Goal: Use online tool/utility: Utilize a website feature to perform a specific function

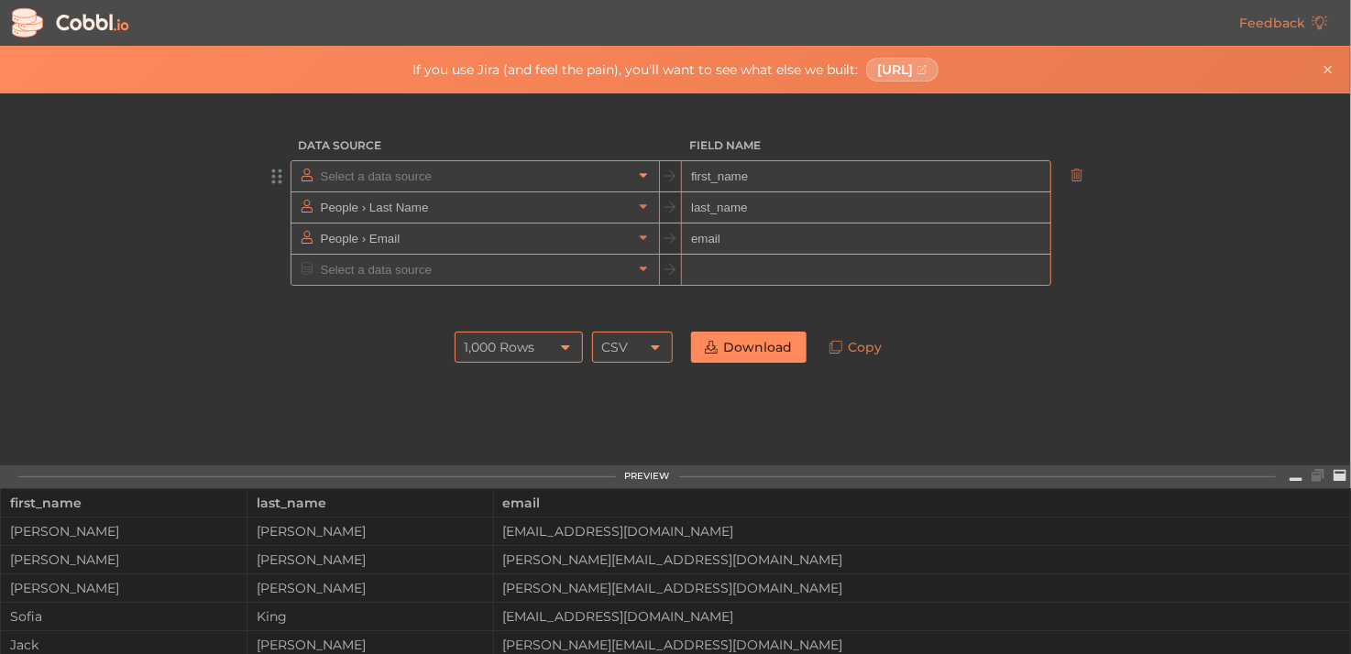
click at [640, 174] on icon at bounding box center [643, 176] width 7 height 5
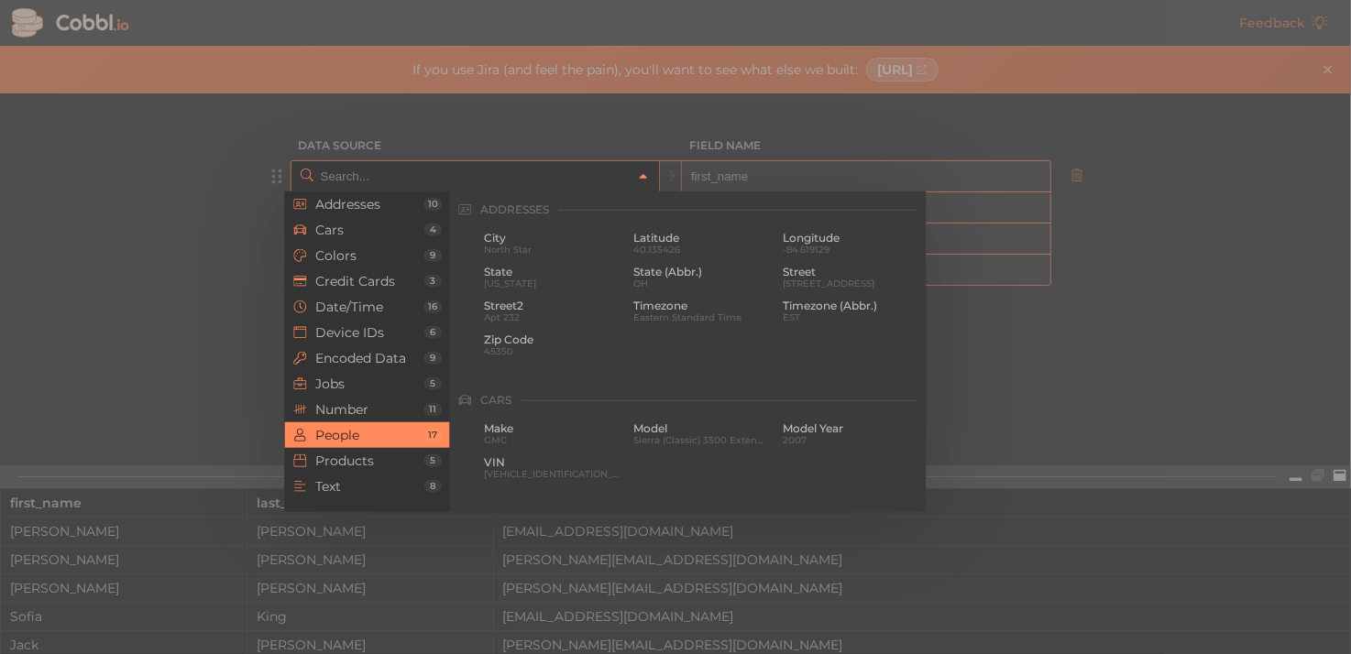
scroll to position [1412, 0]
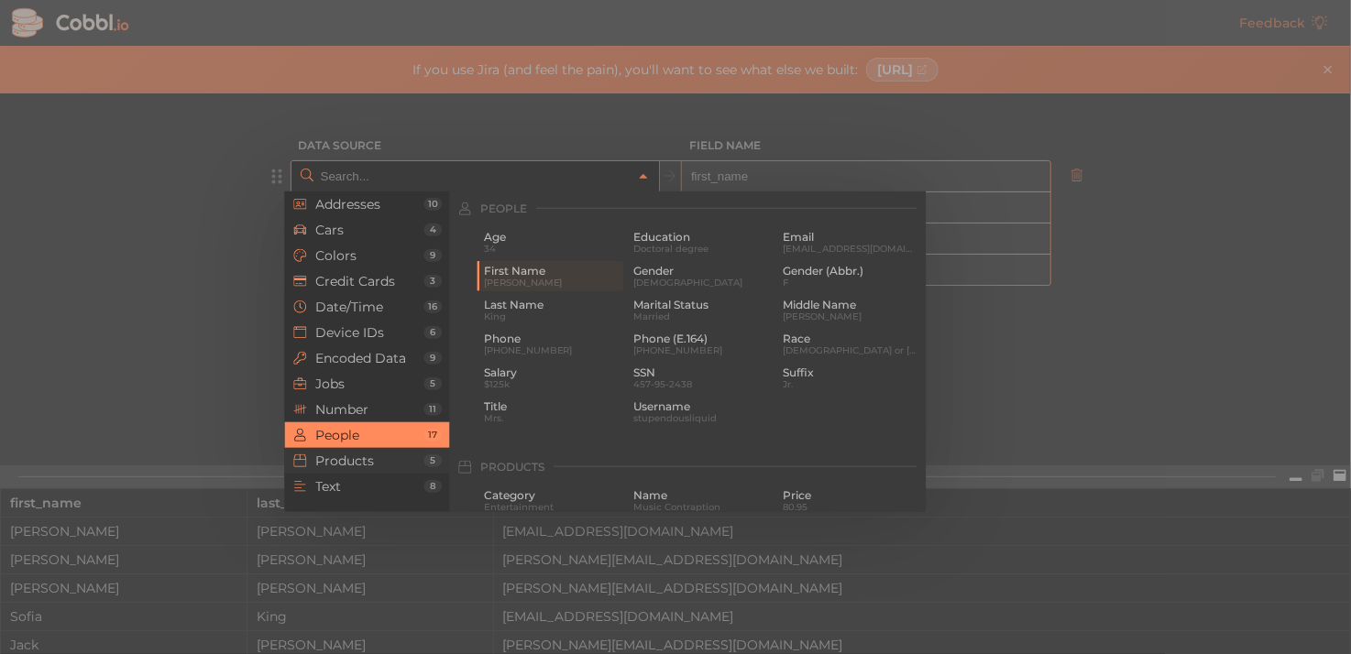
click at [343, 456] on span "Products" at bounding box center [369, 461] width 108 height 15
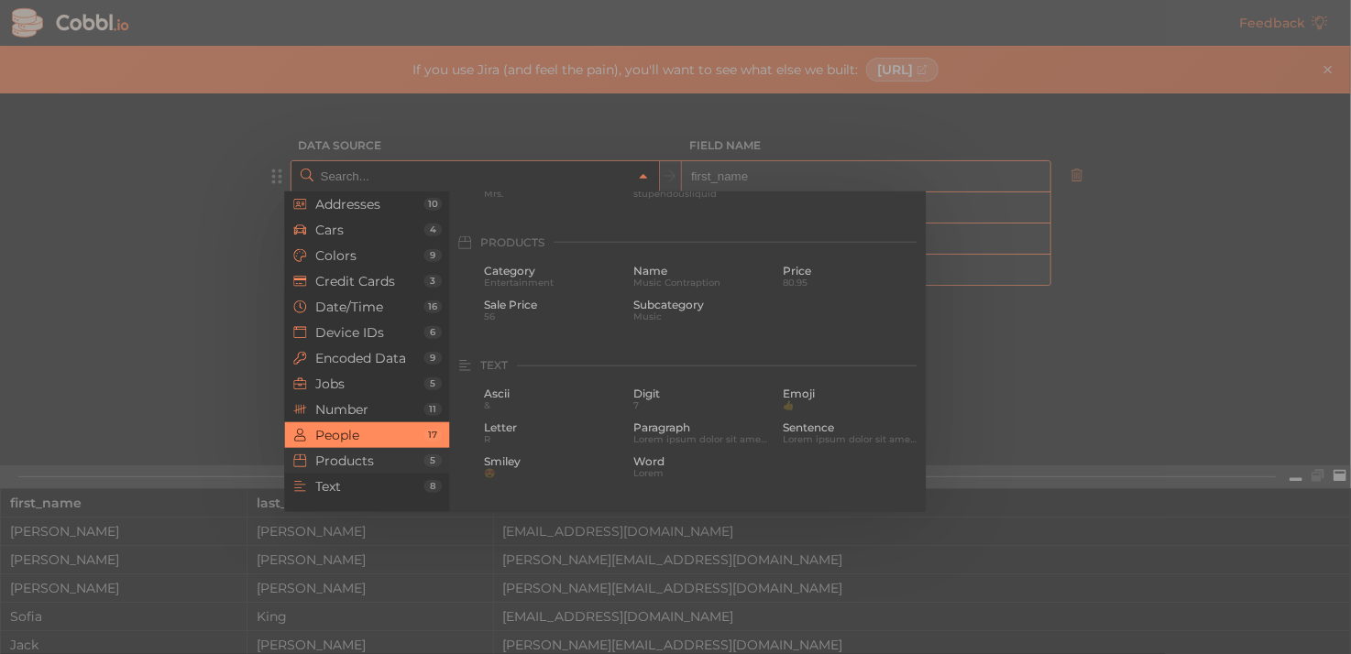
scroll to position [1671, 0]
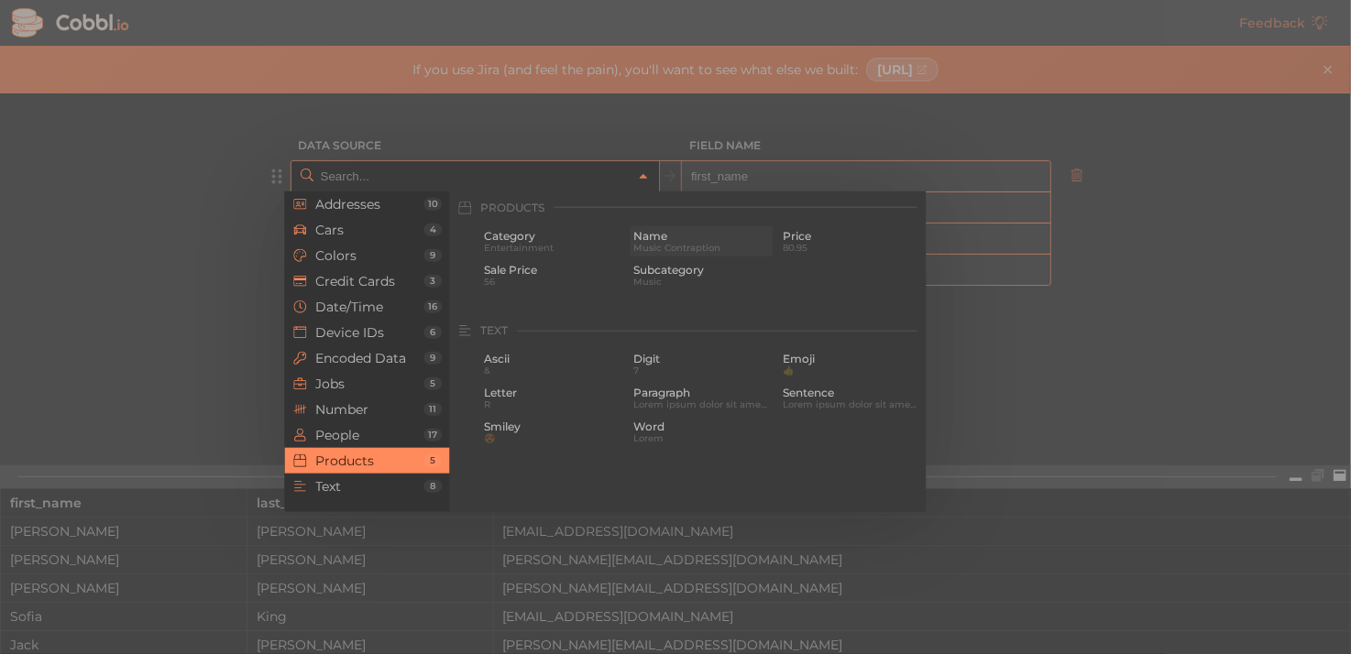
click at [653, 235] on span "Name" at bounding box center [701, 236] width 137 height 13
type input "Products › Name"
type input "name"
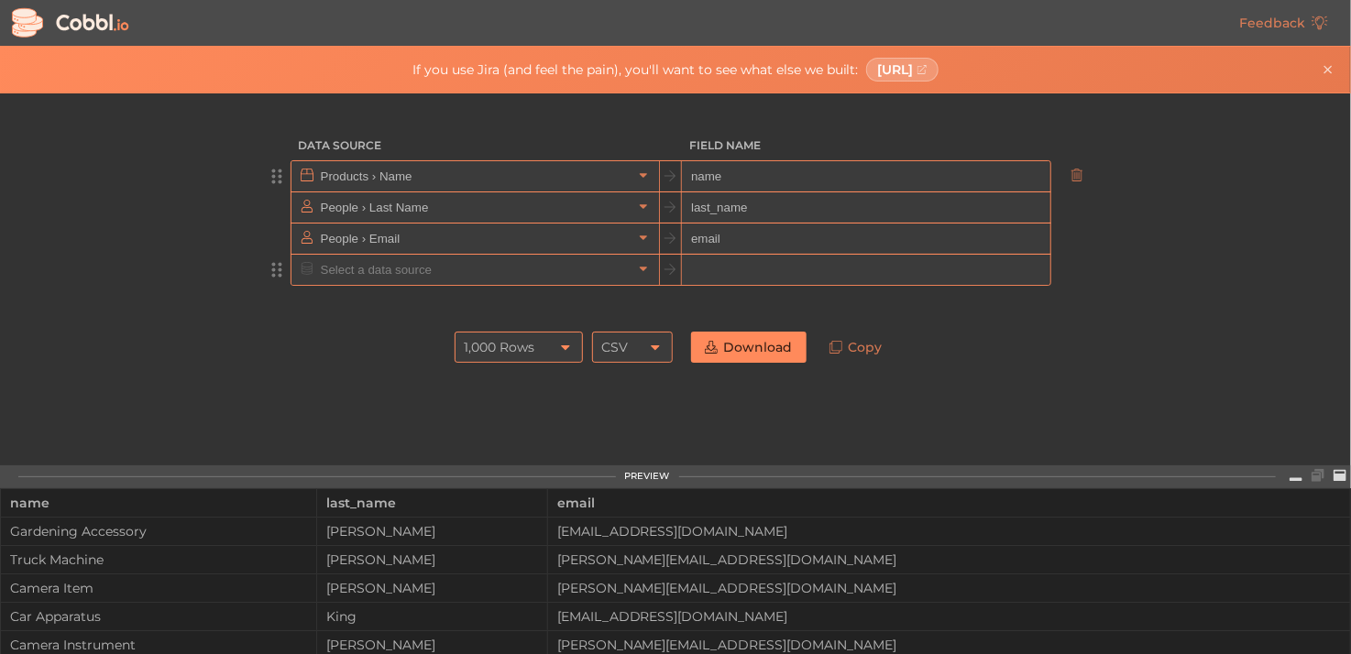
click at [640, 279] on div at bounding box center [474, 270] width 367 height 30
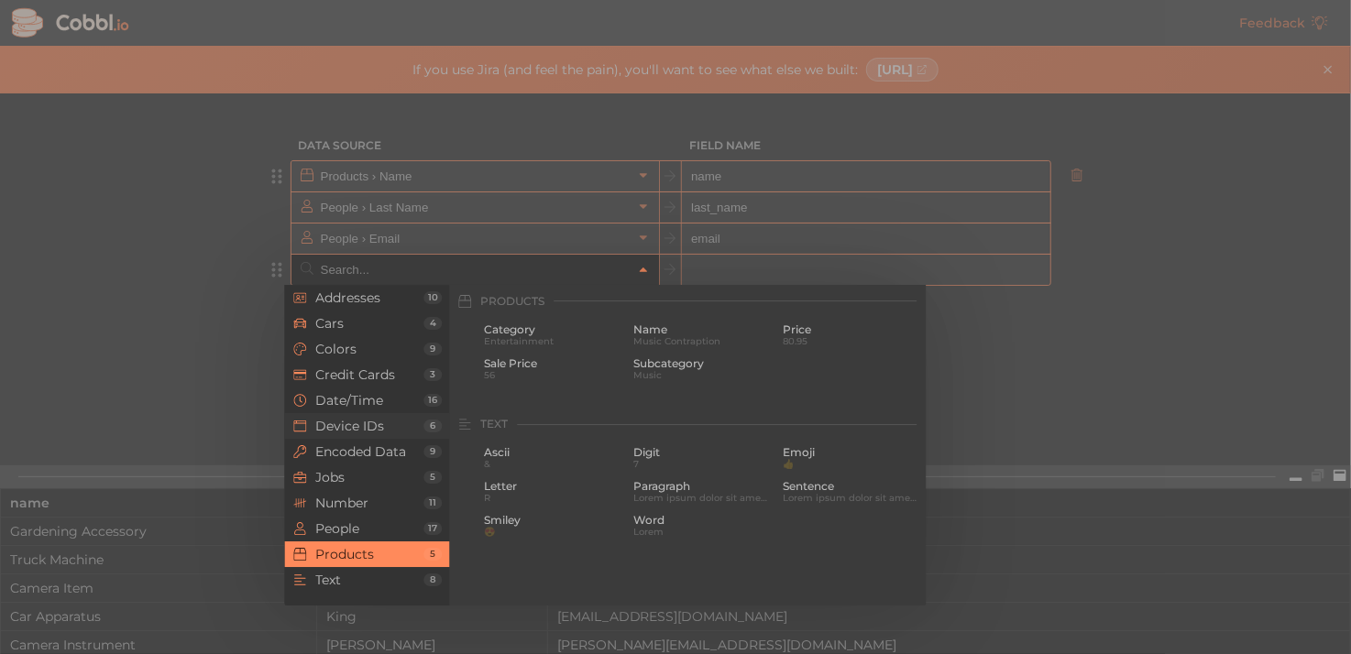
click at [330, 426] on span "Device IDs" at bounding box center [369, 426] width 108 height 15
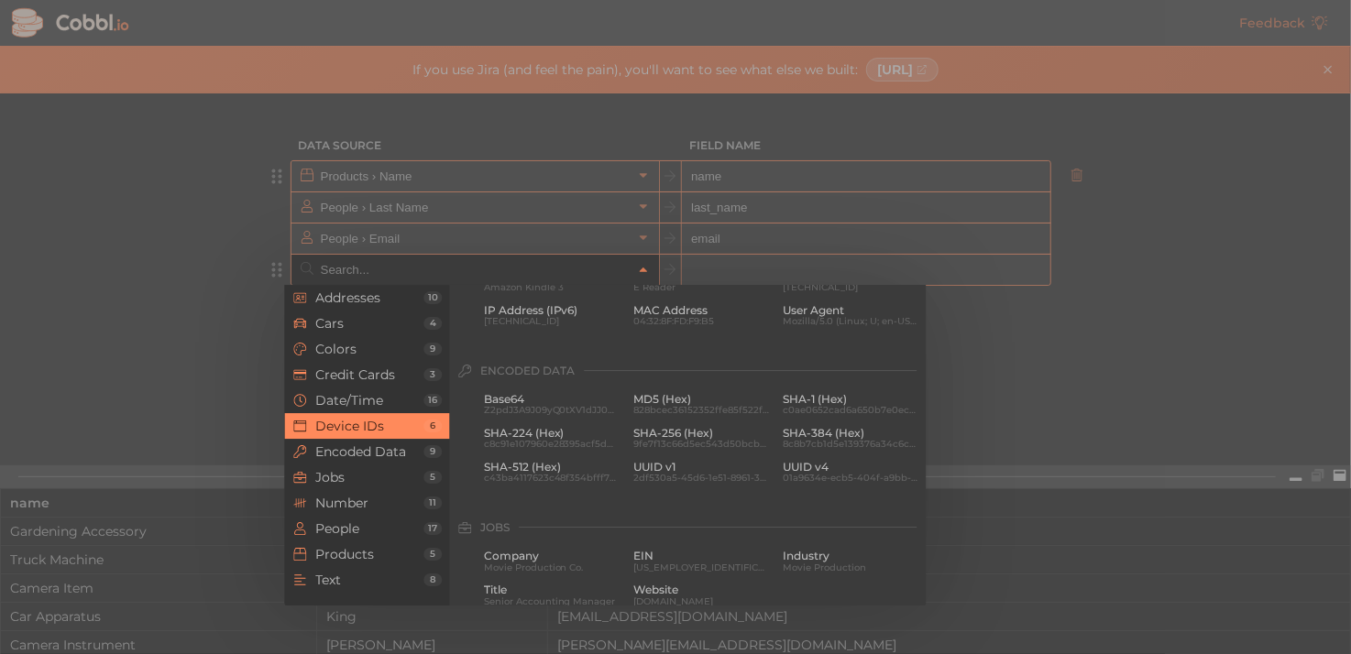
scroll to position [818, 0]
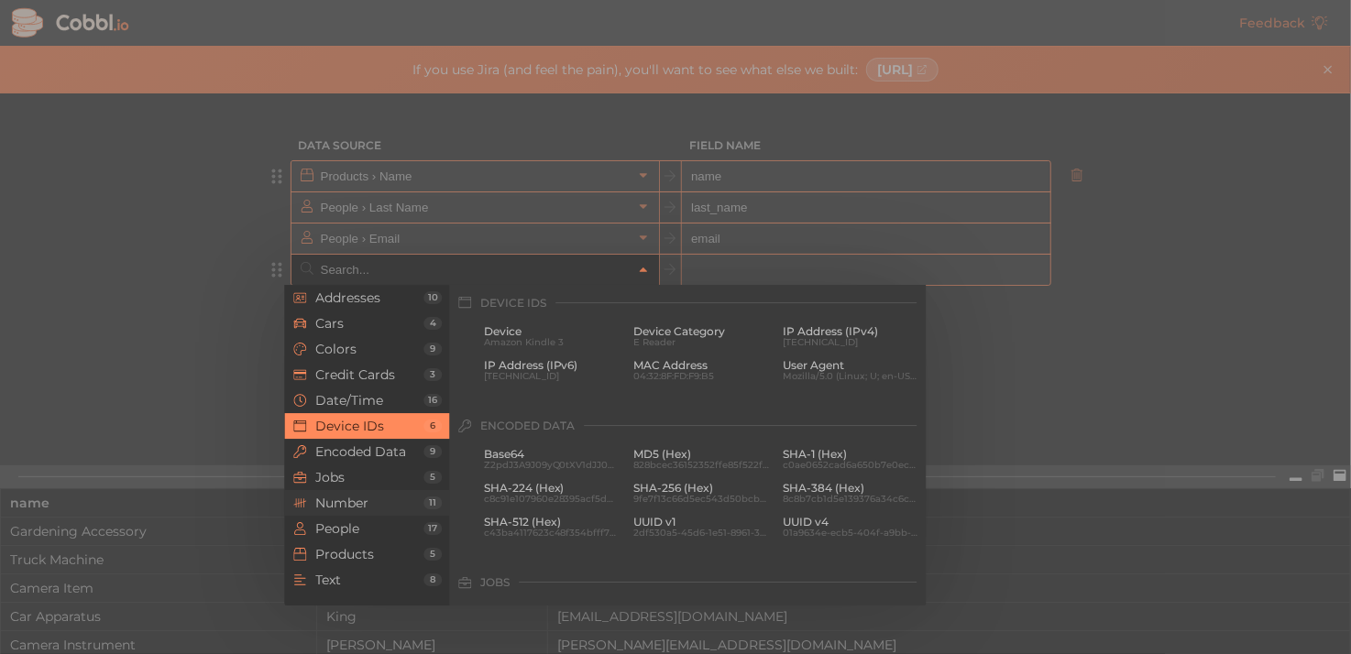
click at [351, 498] on span "Number" at bounding box center [369, 503] width 108 height 15
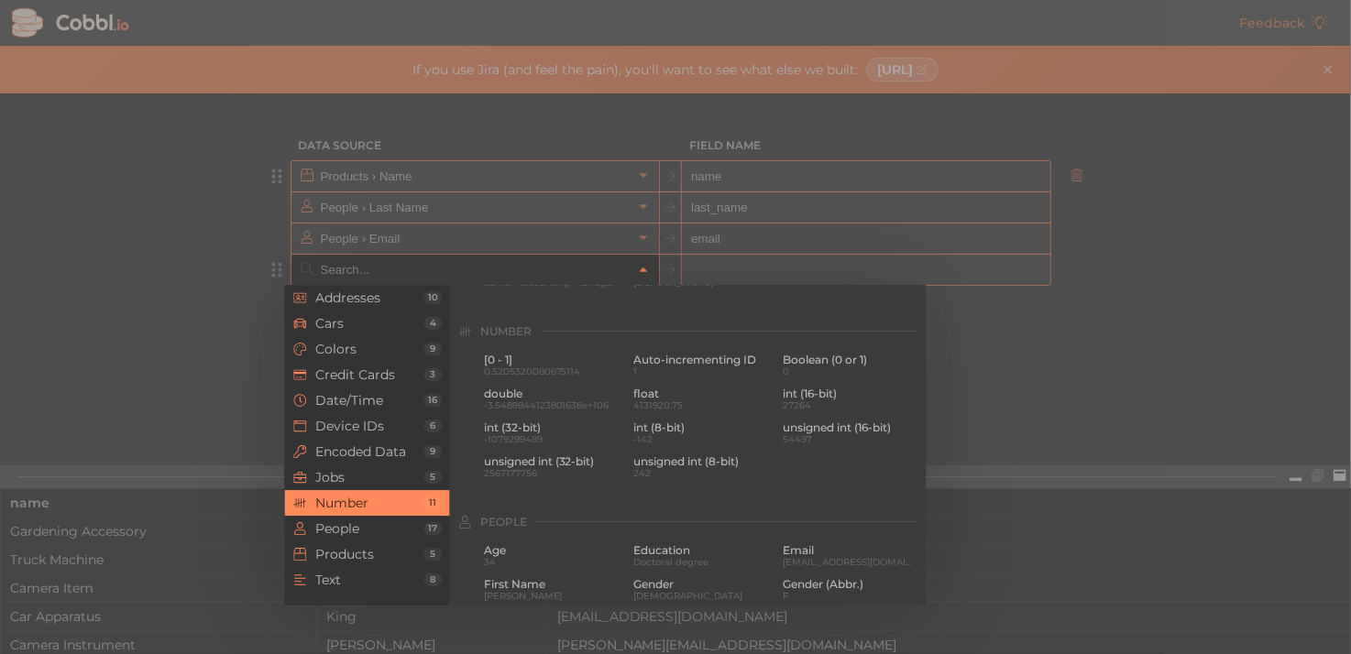
scroll to position [1221, 0]
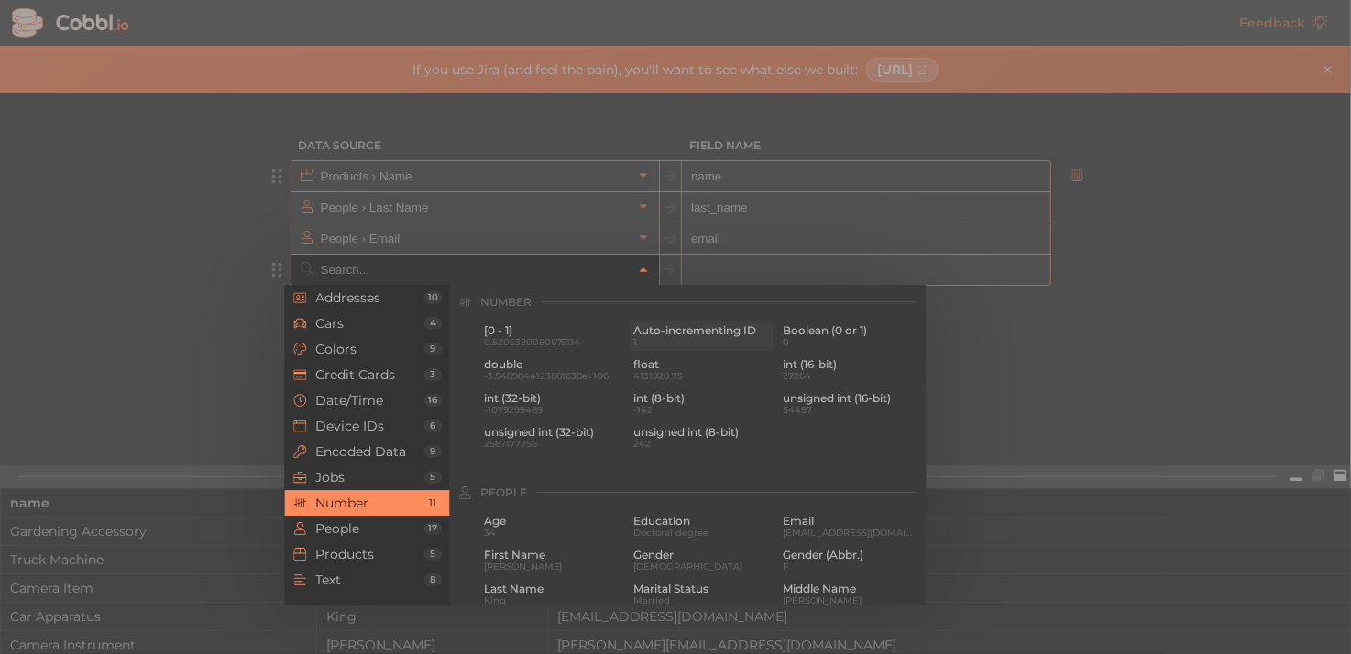
click at [674, 334] on span "Auto-incrementing ID" at bounding box center [701, 330] width 137 height 13
type input "Number › Auto-incrementing ID"
type input "id"
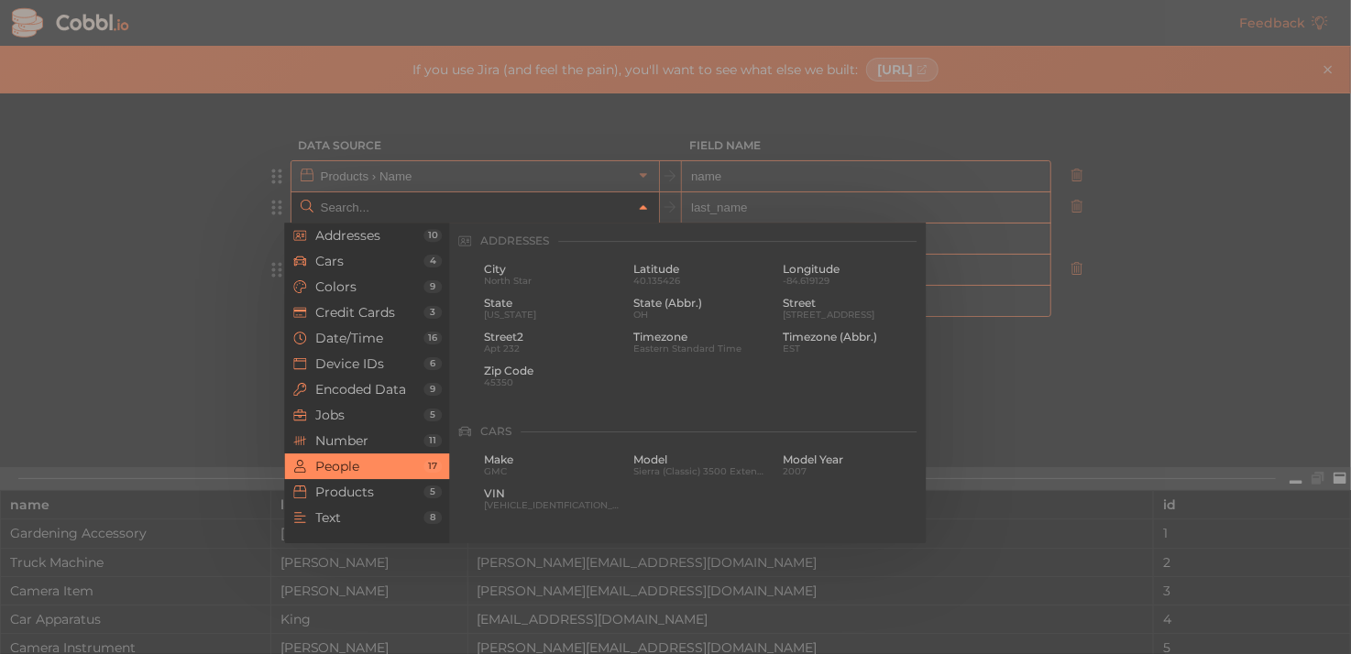
click at [637, 203] on icon at bounding box center [643, 208] width 13 height 13
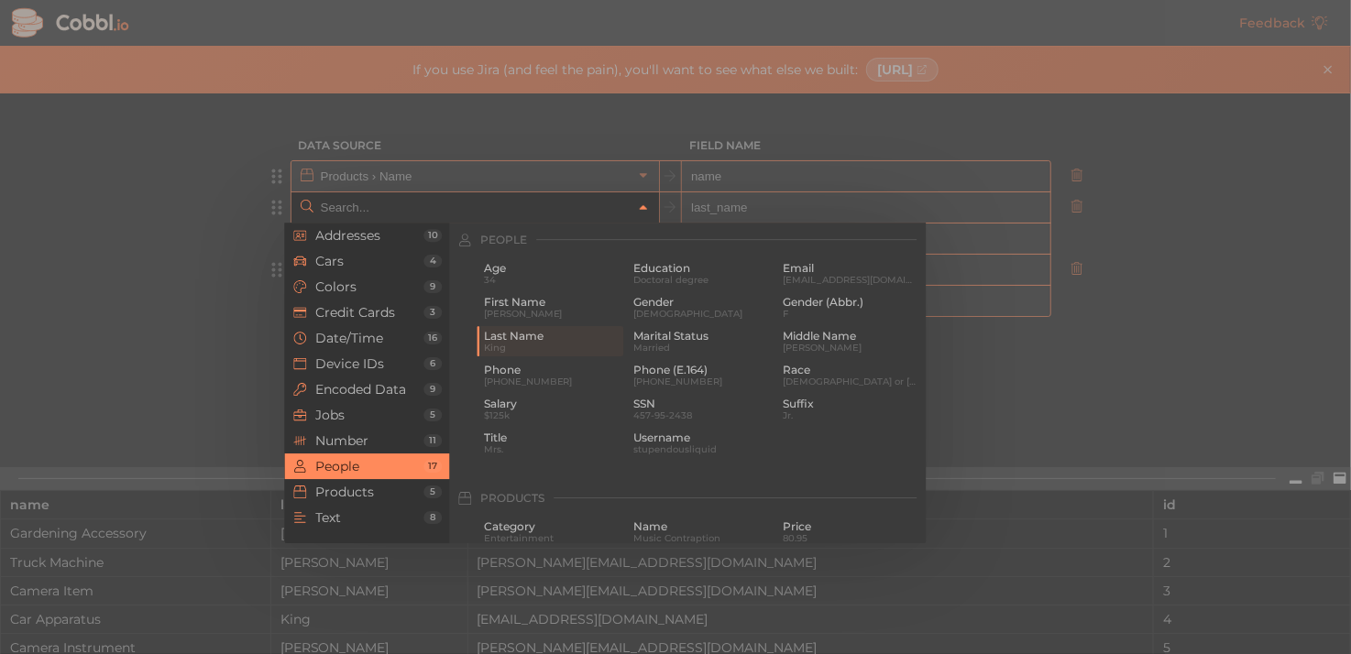
type input "People › Last Name"
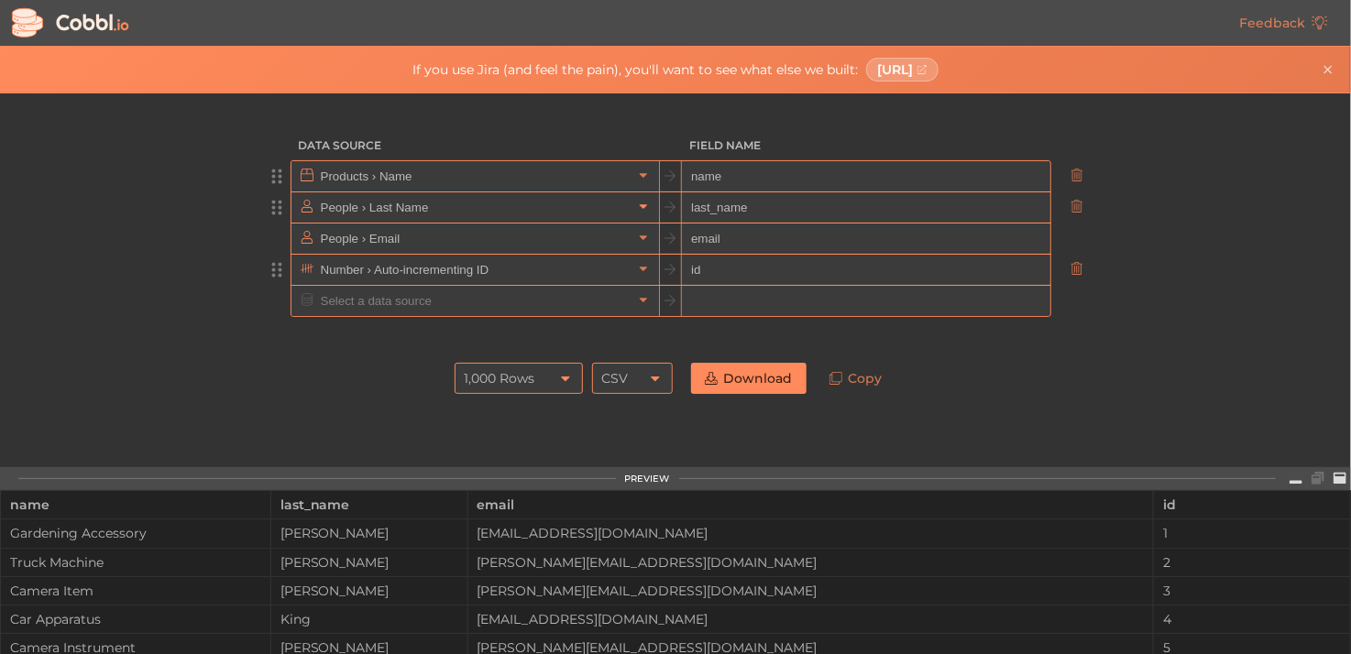
click at [637, 203] on icon at bounding box center [643, 206] width 13 height 13
drag, startPoint x: 268, startPoint y: 277, endPoint x: 270, endPoint y: 164, distance: 112.7
click at [270, 164] on ul "Products › Name name People › Last Name last_name People › Email email Number ›…" at bounding box center [675, 238] width 825 height 157
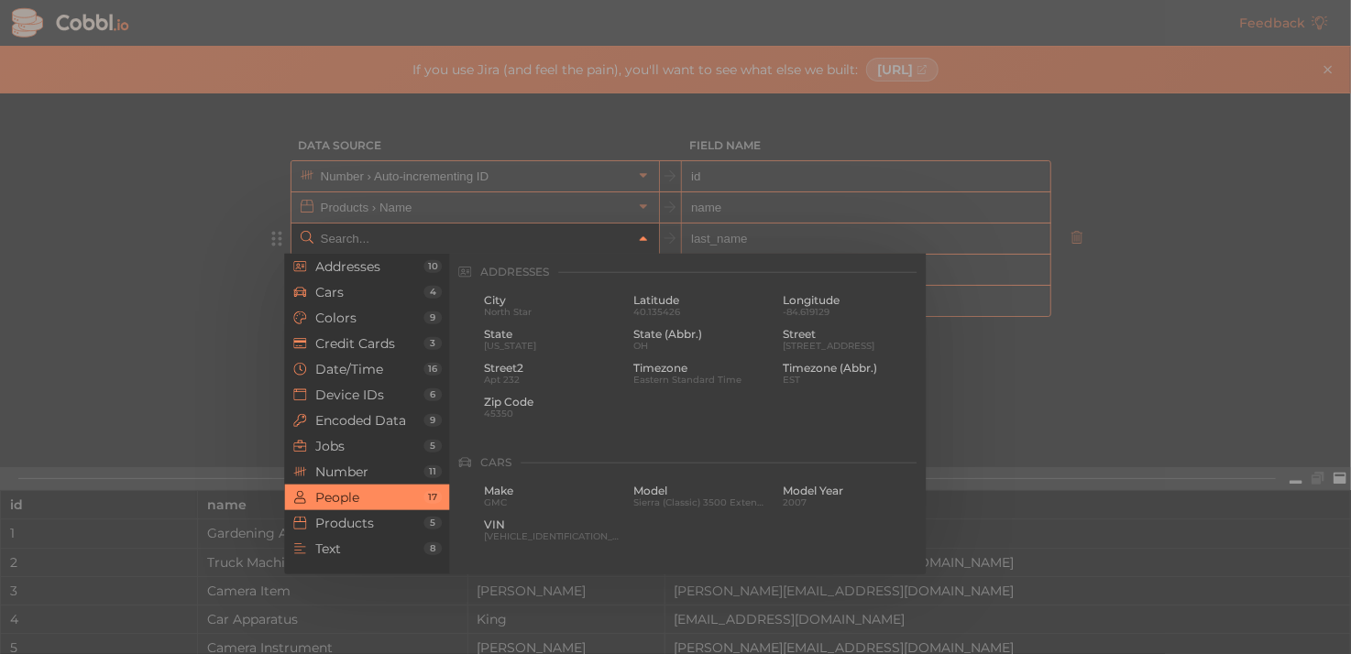
click at [637, 233] on icon at bounding box center [643, 239] width 13 height 13
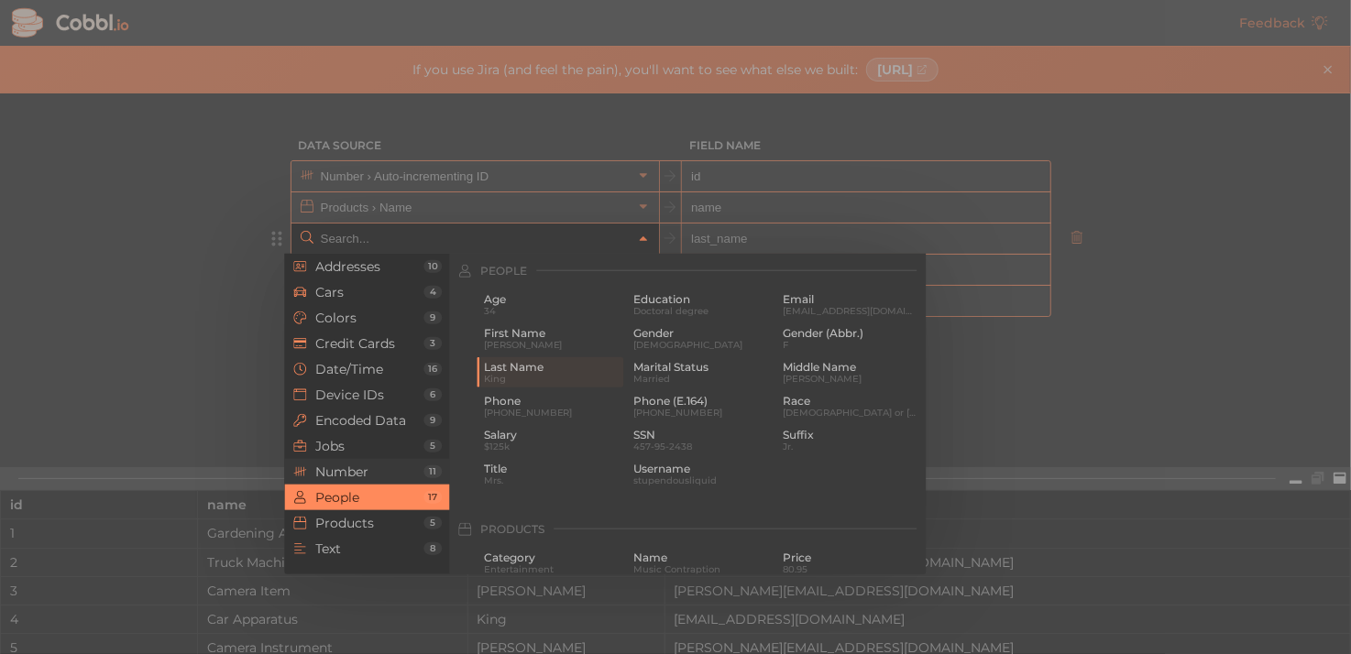
click at [367, 466] on span "Number" at bounding box center [369, 472] width 108 height 15
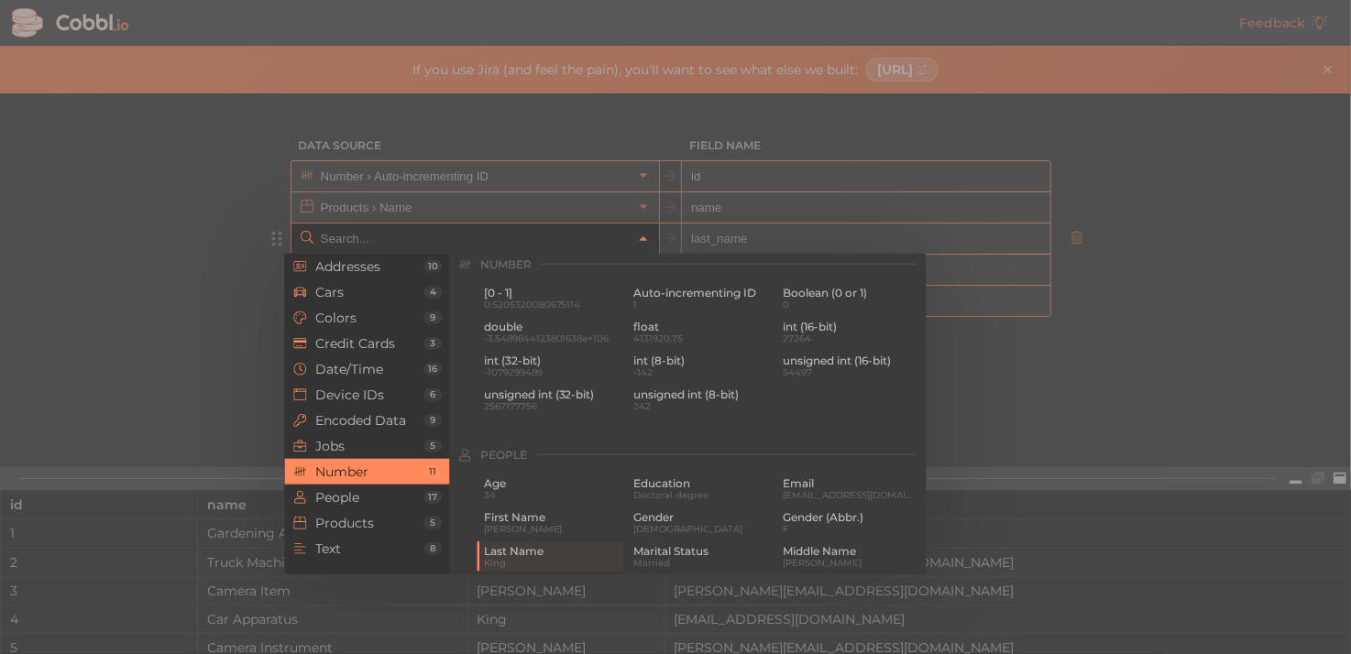
scroll to position [1221, 0]
click at [784, 376] on span "54497" at bounding box center [850, 378] width 137 height 10
type input "Number › unsigned int (16-bit)"
type input "uint16"
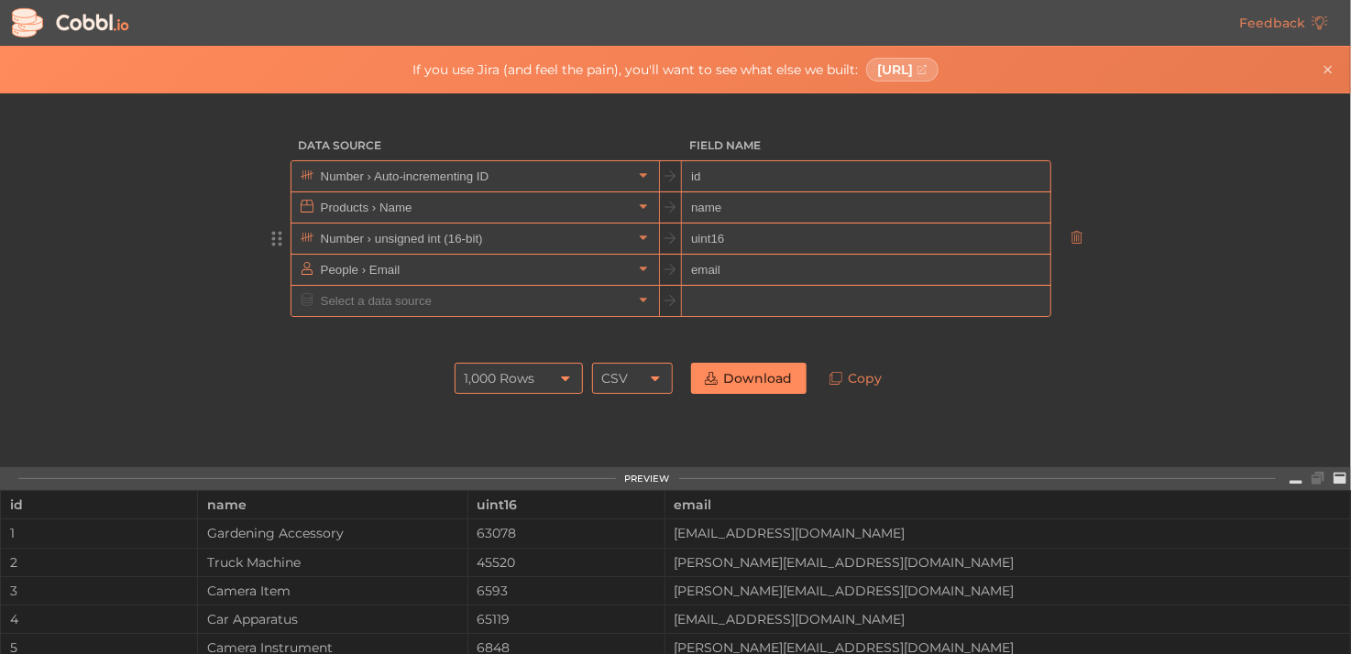
click at [741, 171] on input "id" at bounding box center [865, 176] width 367 height 31
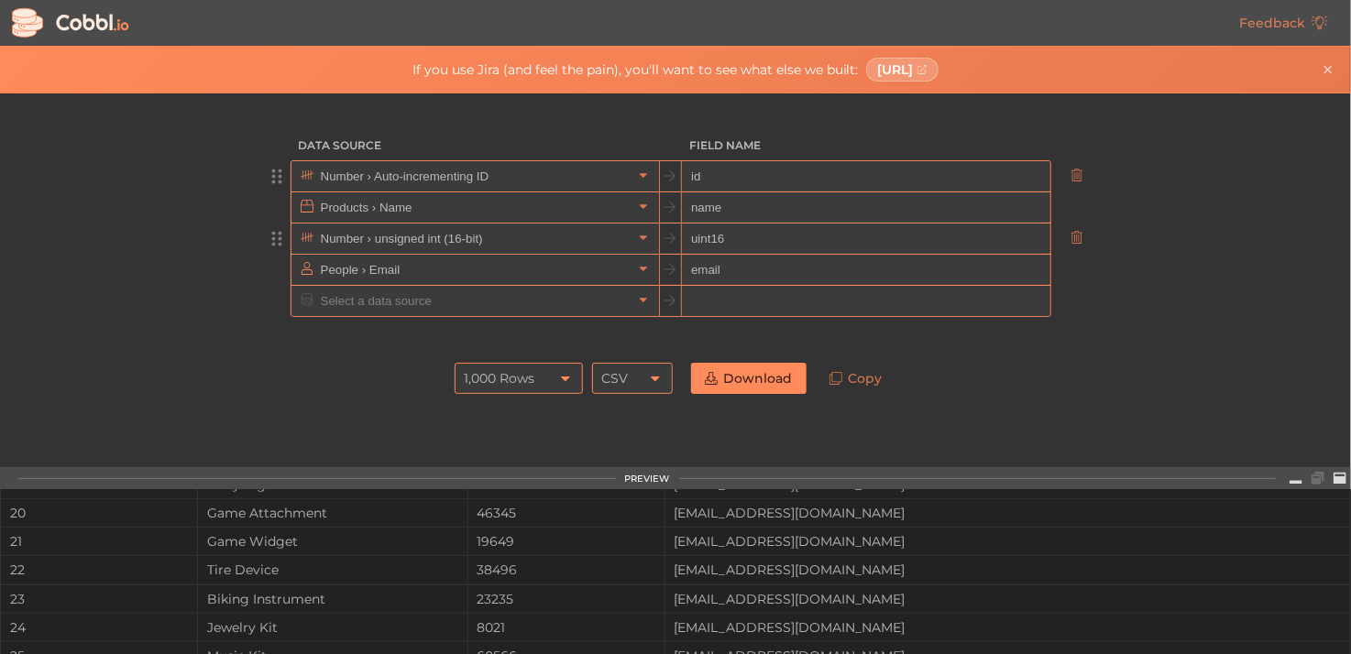
scroll to position [572, 0]
